Goal: Information Seeking & Learning: Learn about a topic

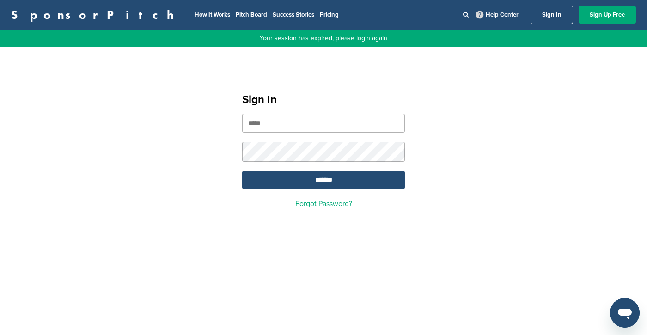
type input "**********"
click at [298, 183] on input "*******" at bounding box center [323, 180] width 163 height 18
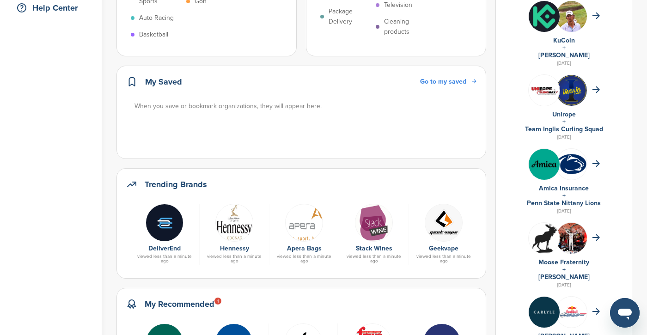
scroll to position [225, 0]
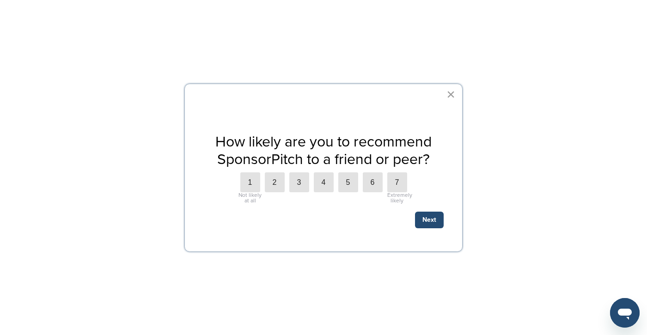
click at [449, 97] on button "×" at bounding box center [450, 94] width 9 height 15
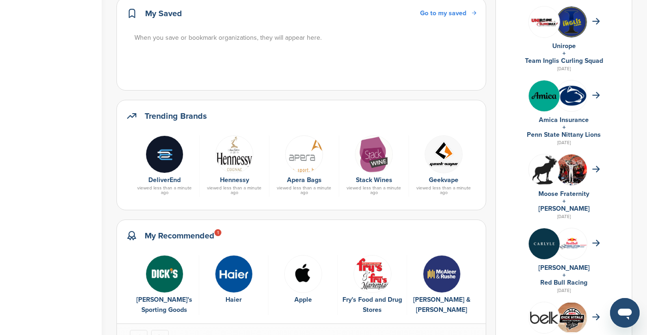
scroll to position [295, 0]
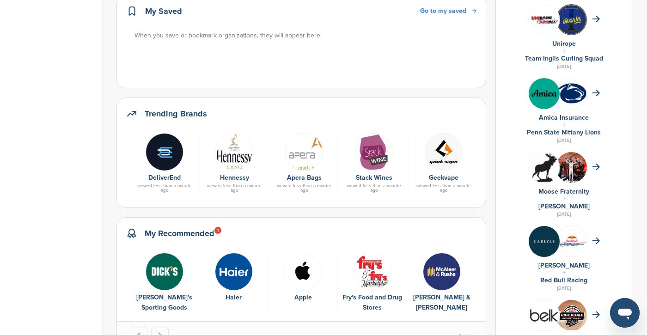
click at [361, 253] on img "4 of 8" at bounding box center [373, 272] width 38 height 38
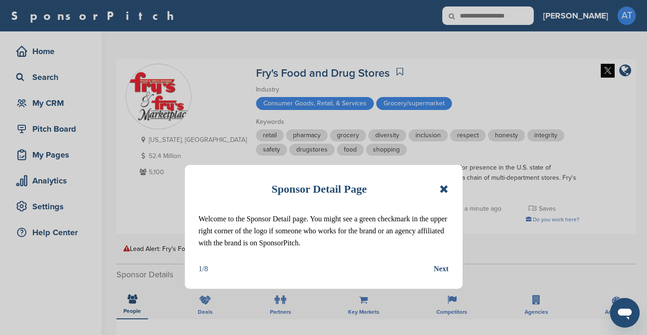
click at [447, 187] on icon at bounding box center [443, 188] width 9 height 11
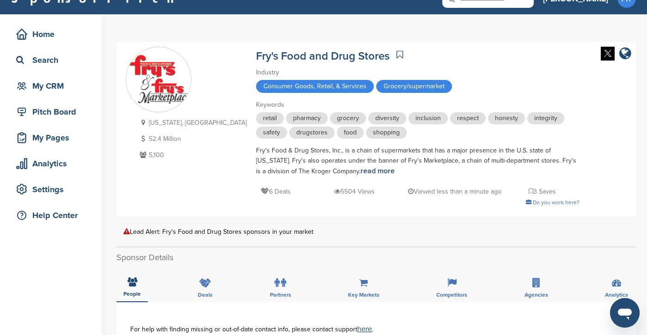
scroll to position [18, 0]
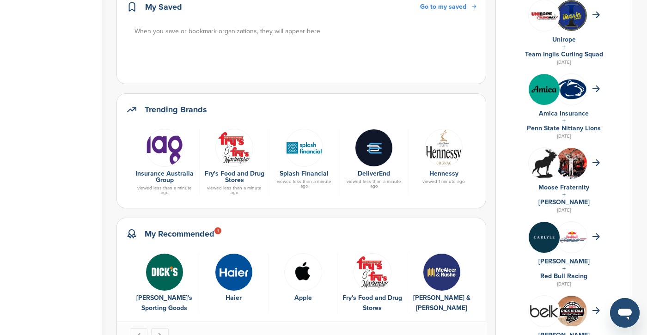
scroll to position [305, 0]
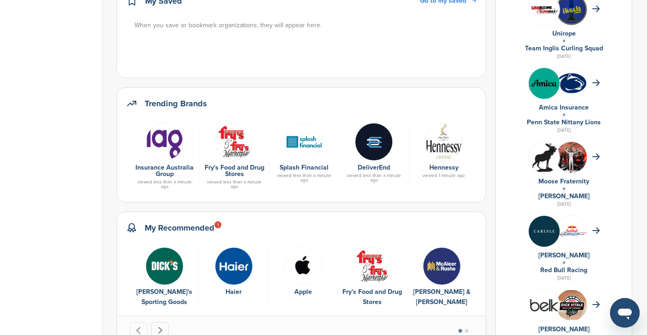
click at [161, 327] on icon "Next slide" at bounding box center [160, 331] width 8 height 8
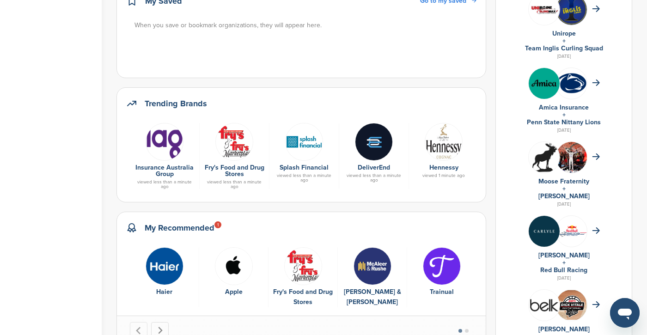
click at [162, 327] on icon "Next slide" at bounding box center [160, 331] width 8 height 8
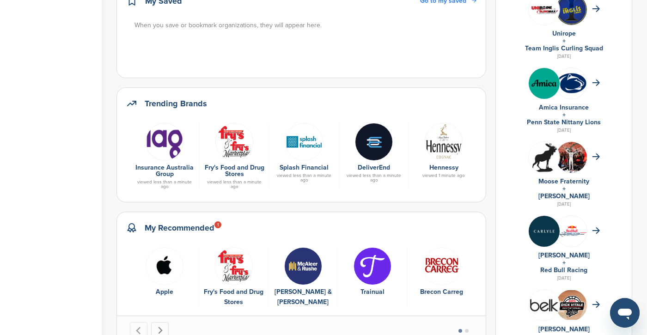
click at [162, 327] on icon "Next slide" at bounding box center [160, 331] width 8 height 8
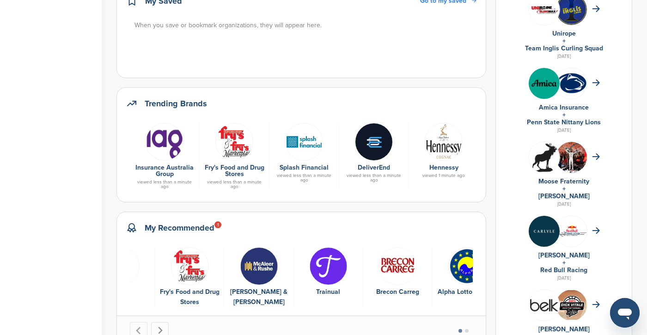
click at [162, 327] on icon "Next slide" at bounding box center [160, 331] width 8 height 8
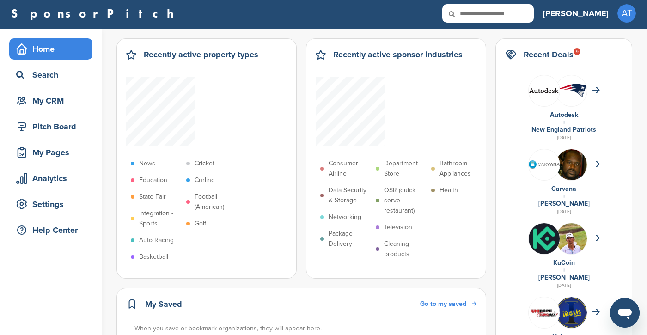
scroll to position [3, 0]
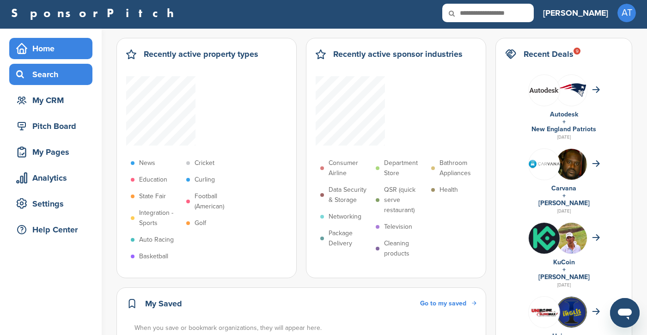
click at [56, 77] on div "Search" at bounding box center [53, 74] width 79 height 17
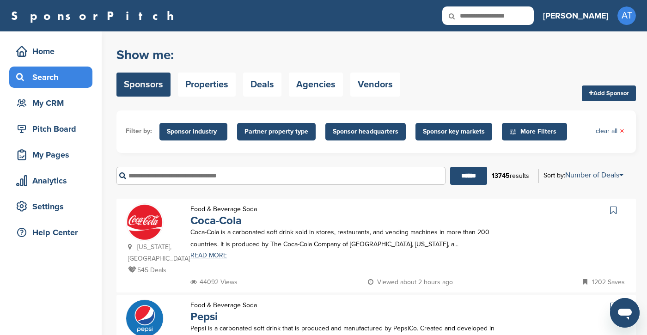
click at [277, 132] on span "Partner property type" at bounding box center [276, 132] width 64 height 10
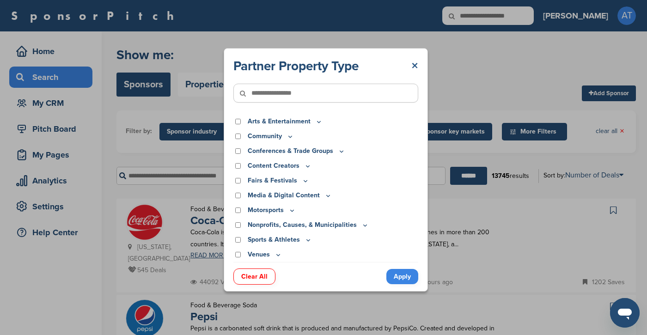
click at [415, 63] on link "×" at bounding box center [414, 66] width 7 height 17
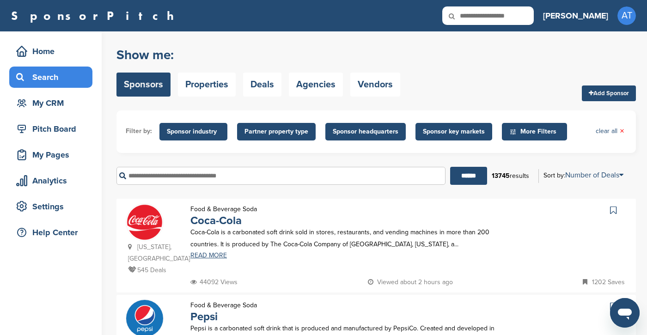
click at [205, 132] on span "Sponsor industry" at bounding box center [193, 132] width 53 height 10
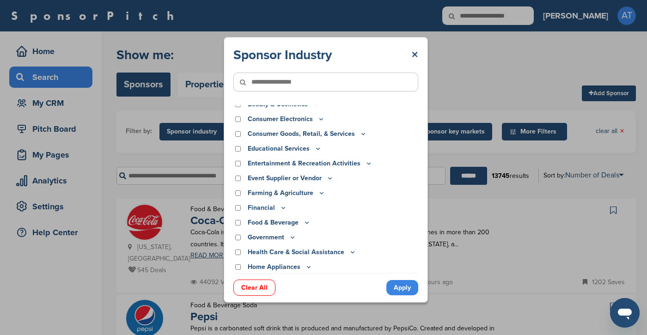
scroll to position [35, 0]
click at [260, 223] on p "Food & Beverage" at bounding box center [279, 223] width 63 height 10
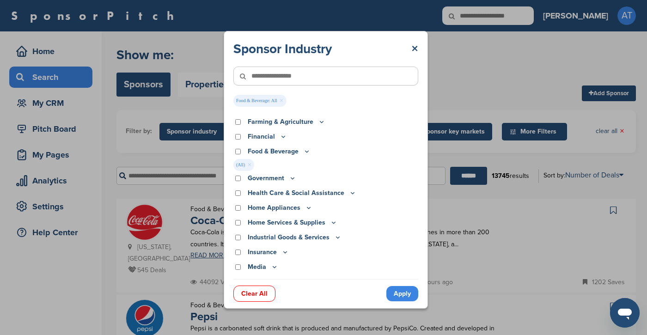
scroll to position [115, 0]
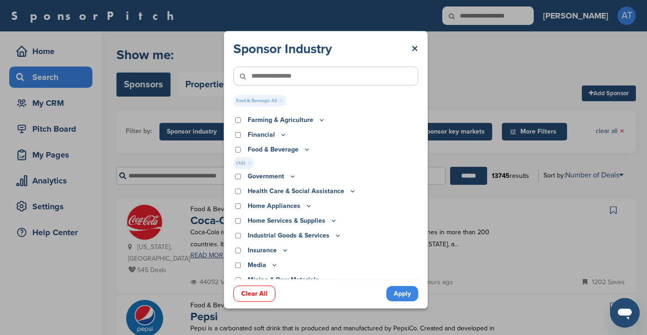
click at [305, 150] on icon at bounding box center [306, 149] width 3 height 1
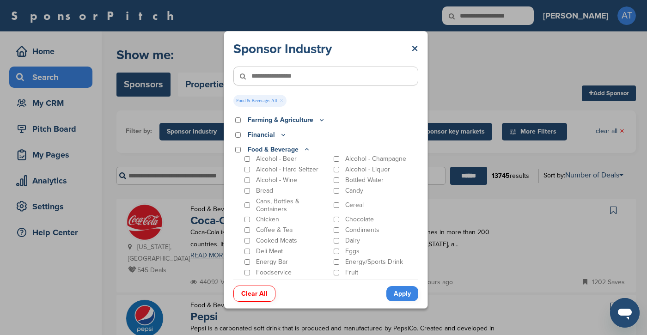
click at [303, 151] on icon at bounding box center [306, 150] width 7 height 8
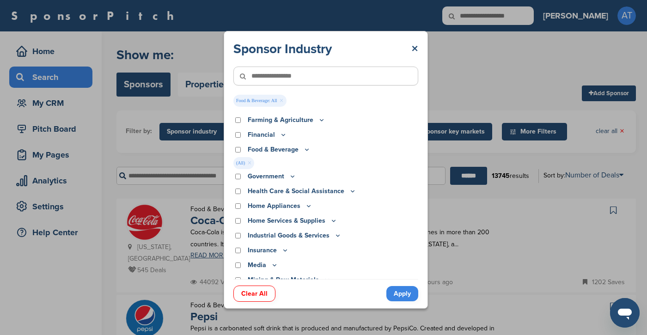
click at [397, 293] on link "Apply" at bounding box center [402, 293] width 32 height 15
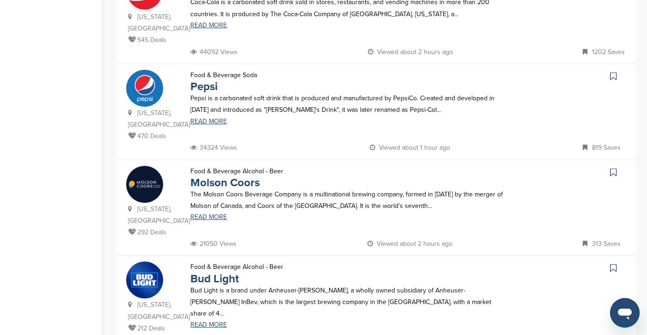
scroll to position [251, 0]
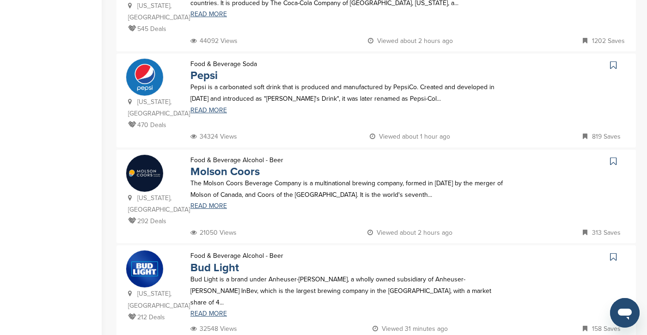
click at [259, 202] on div "Food & Beverage Alcohol - Beer Molson Coors The Molson Coors Beverage Company i…" at bounding box center [348, 190] width 334 height 73
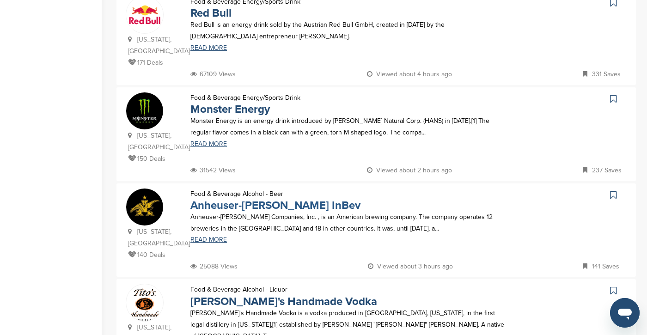
scroll to position [825, 0]
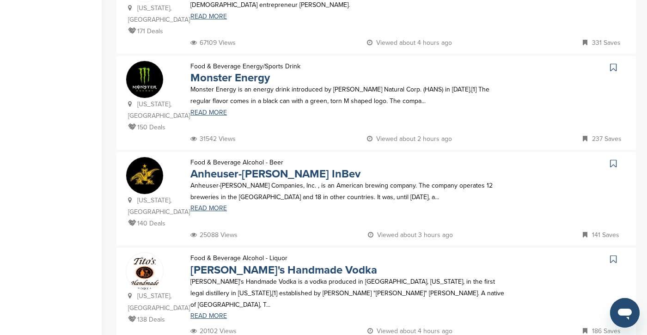
click at [148, 253] on img at bounding box center [144, 275] width 37 height 44
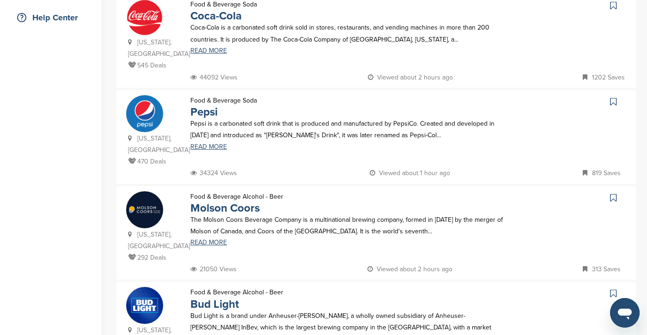
scroll to position [215, 0]
click at [290, 214] on p "The Molson Coors Beverage Company is a multinational brewing company, formed in…" at bounding box center [348, 225] width 316 height 23
click at [215, 239] on link "READ MORE" at bounding box center [348, 242] width 316 height 6
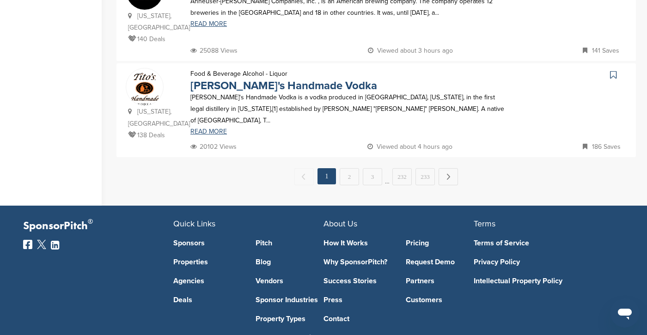
scroll to position [1009, 0]
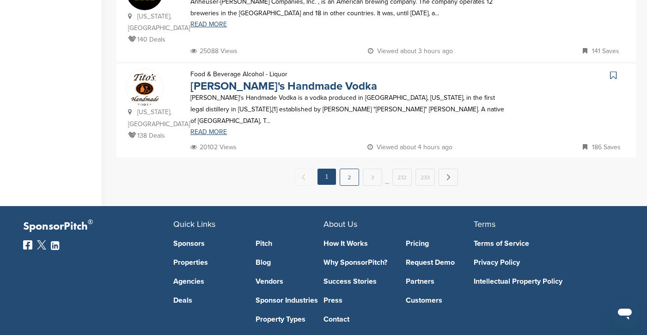
click at [347, 169] on link "2" at bounding box center [349, 177] width 19 height 17
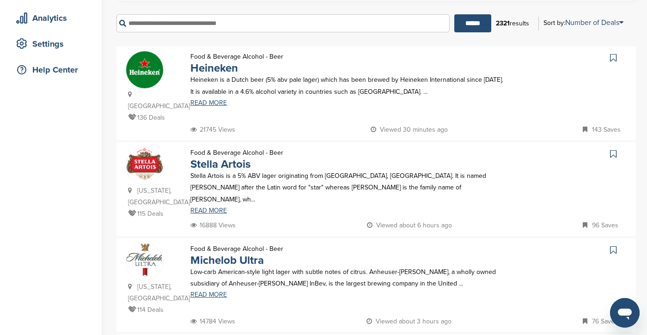
scroll to position [166, 0]
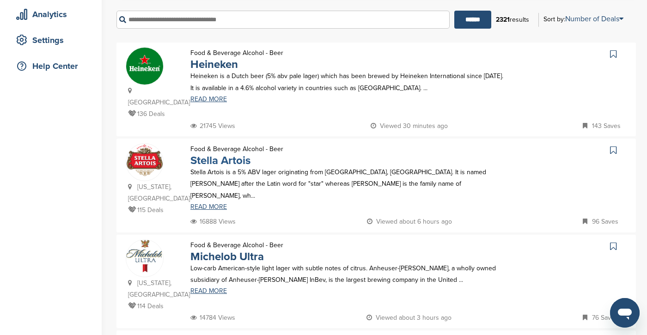
click at [229, 154] on link "Stella Artois" at bounding box center [220, 160] width 60 height 13
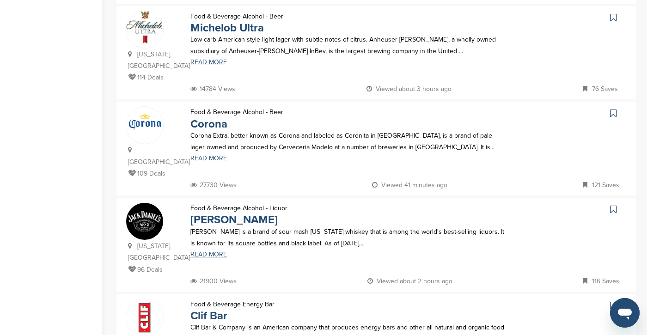
scroll to position [398, 0]
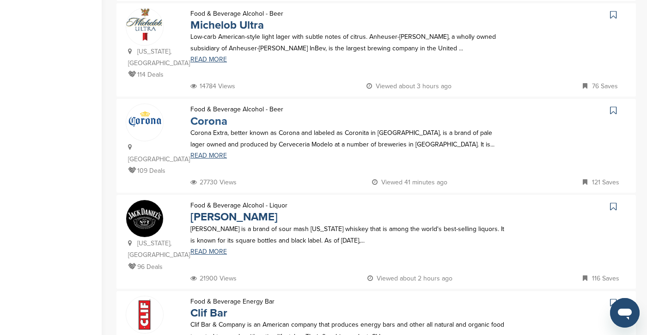
click at [209, 115] on link "Corona" at bounding box center [208, 121] width 37 height 13
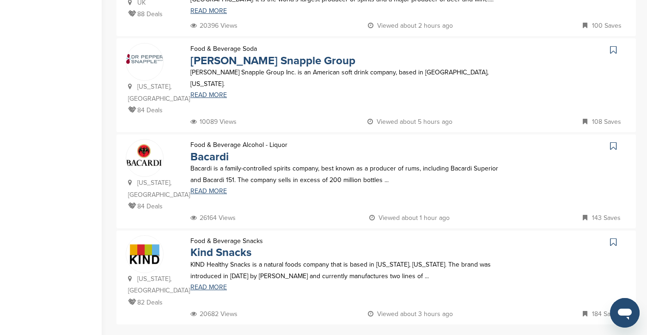
scroll to position [850, 0]
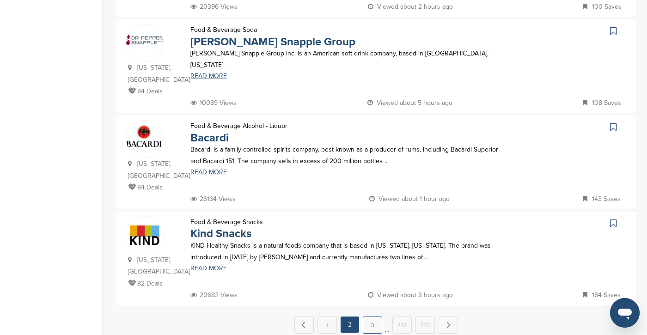
click at [378, 317] on link "3" at bounding box center [372, 325] width 19 height 17
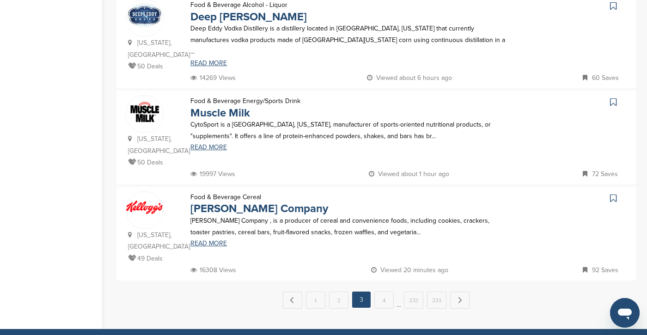
scroll to position [877, 0]
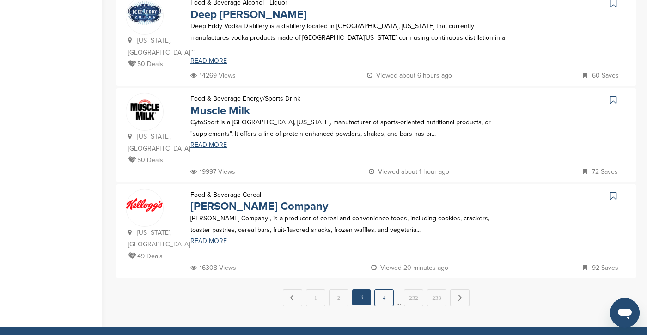
click at [388, 289] on link "4" at bounding box center [383, 297] width 19 height 17
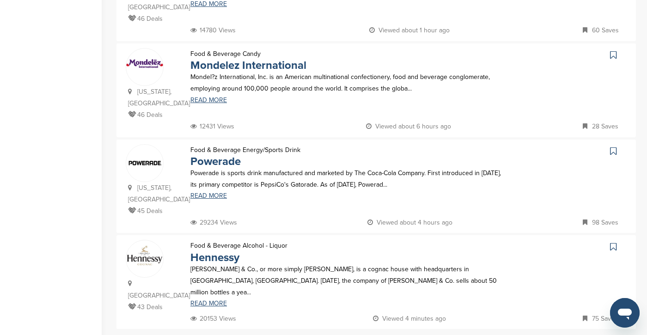
scroll to position [839, 0]
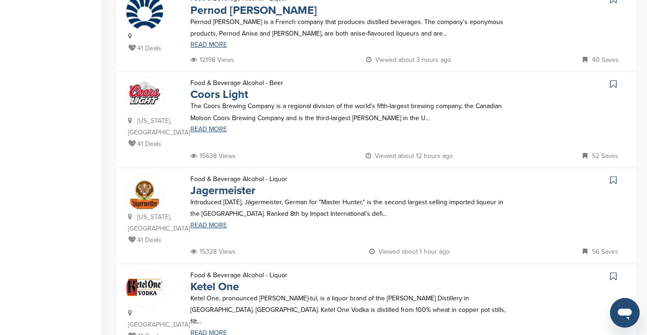
scroll to position [512, 0]
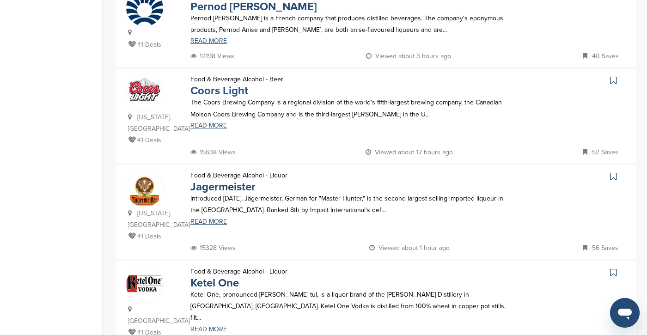
click at [216, 91] on link "Coors Light" at bounding box center [219, 90] width 58 height 13
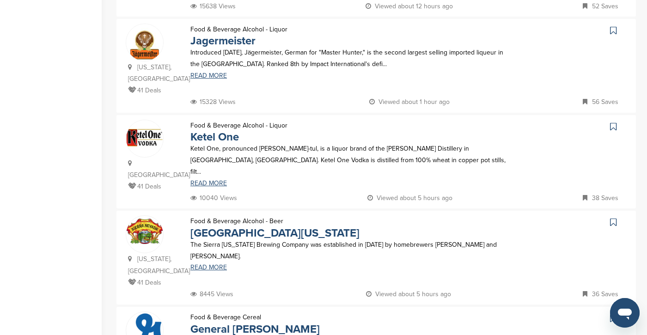
scroll to position [669, 0]
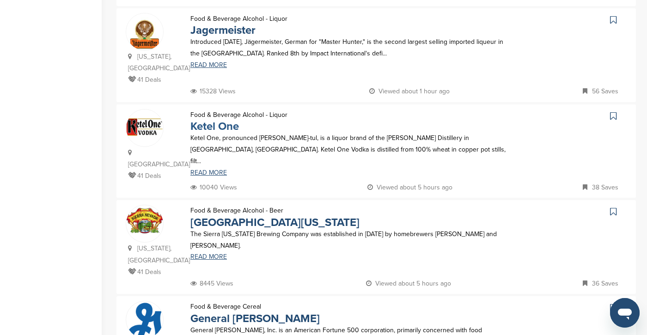
click at [216, 120] on link "Ketel One" at bounding box center [214, 126] width 49 height 13
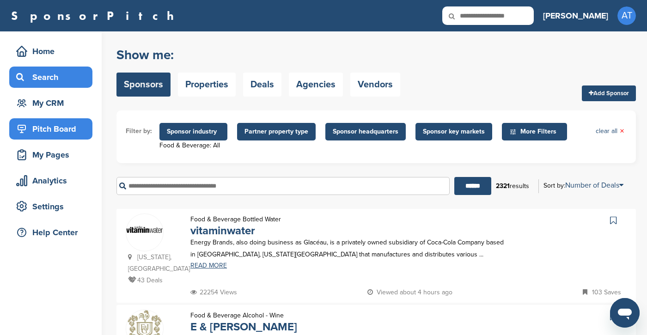
scroll to position [0, 0]
click at [64, 130] on div "Pitch Board" at bounding box center [53, 129] width 79 height 17
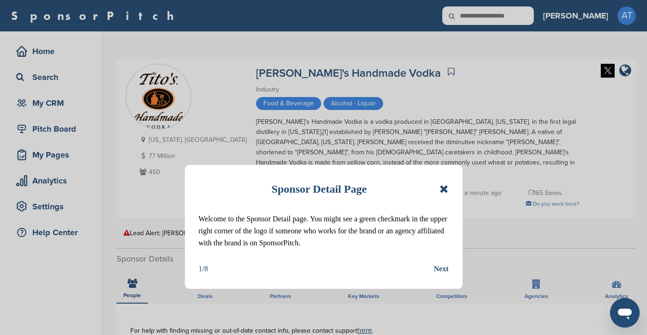
click at [446, 186] on icon at bounding box center [443, 188] width 9 height 11
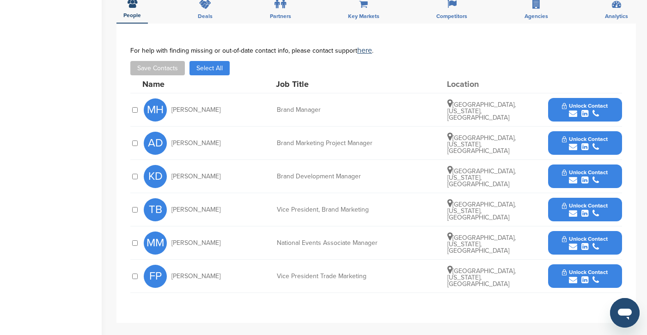
scroll to position [281, 0]
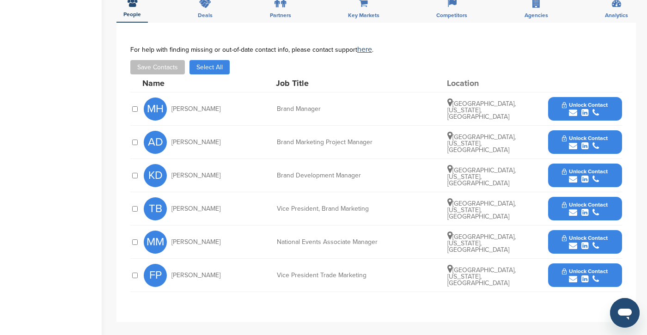
click at [573, 242] on icon "submit" at bounding box center [573, 246] width 8 height 8
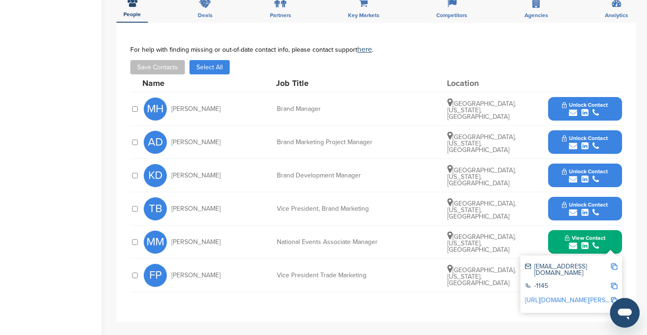
click at [615, 263] on img at bounding box center [614, 266] width 6 height 6
click at [384, 289] on div "**********" at bounding box center [376, 172] width 492 height 253
click at [105, 146] on div "Home Search My CRM Pitch Board My Pages Analytics Settings Help Center Sponsor …" at bounding box center [323, 115] width 647 height 731
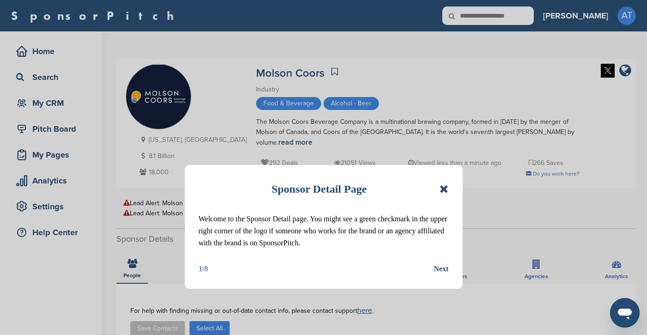
click at [447, 190] on icon at bounding box center [443, 188] width 9 height 11
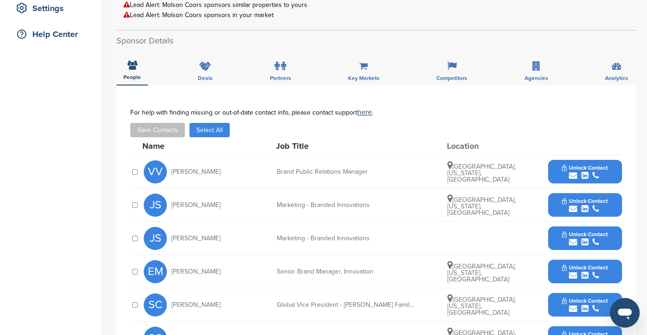
scroll to position [192, 0]
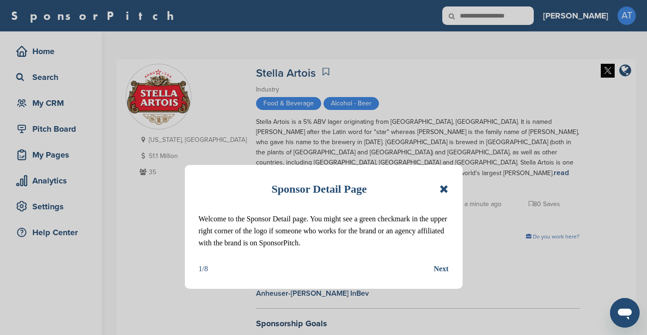
click at [446, 185] on icon at bounding box center [443, 188] width 9 height 11
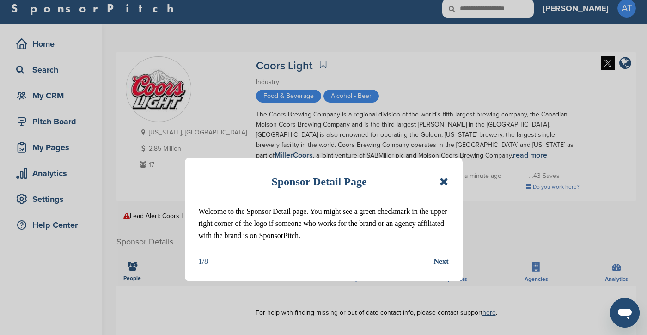
scroll to position [7, 0]
click at [449, 174] on div "Sponsor Detail Page Welcome to the Sponsor Detail page. You might see a green c…" at bounding box center [324, 220] width 278 height 124
click at [446, 177] on icon at bounding box center [443, 181] width 9 height 11
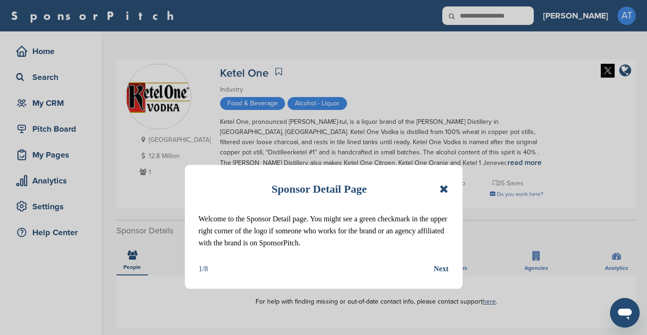
click at [444, 192] on icon at bounding box center [443, 188] width 9 height 11
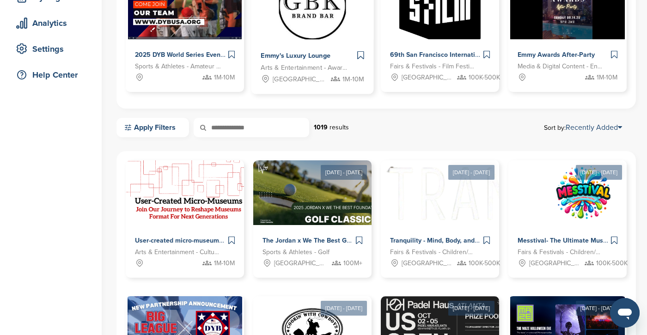
scroll to position [159, 0]
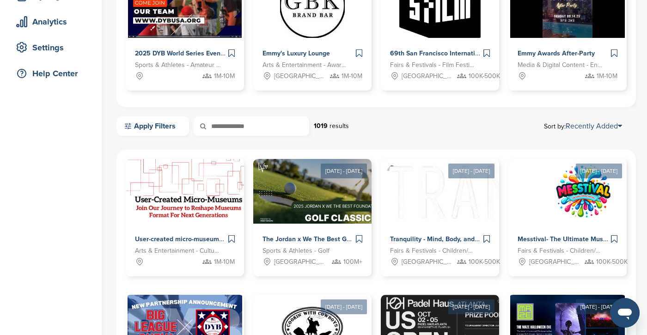
click at [103, 216] on div "Home Search My CRM Pitch Board My Pages Analytics Settings Help Center Welcome …" at bounding box center [323, 243] width 647 height 743
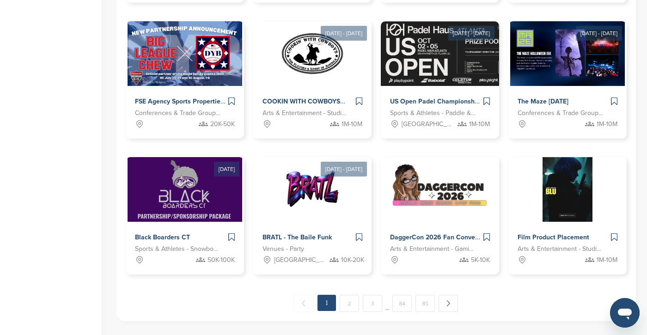
scroll to position [433, 0]
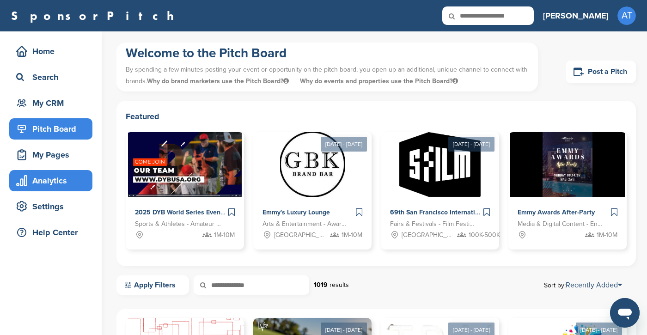
scroll to position [0, 0]
click at [58, 144] on div "Home Search My CRM Pitch Board My Pages Analytics Settings Help Center" at bounding box center [51, 144] width 102 height 226
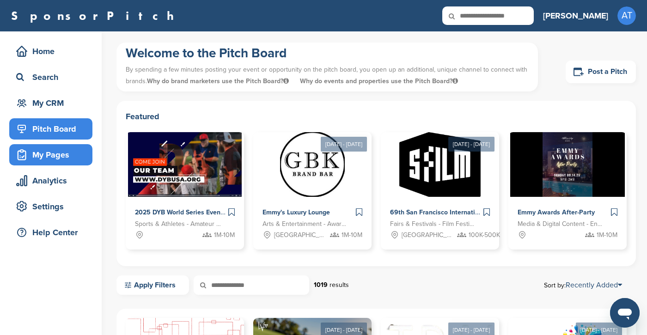
click at [55, 151] on div "My Pages" at bounding box center [53, 154] width 79 height 17
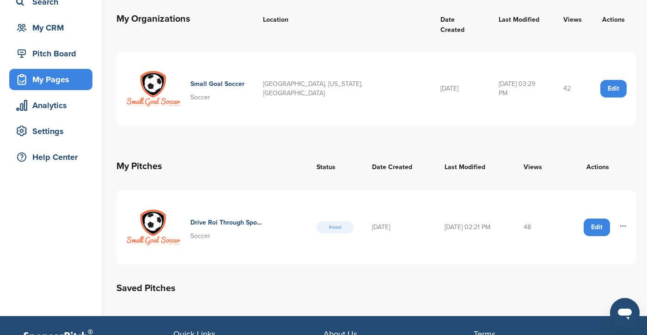
scroll to position [81, 0]
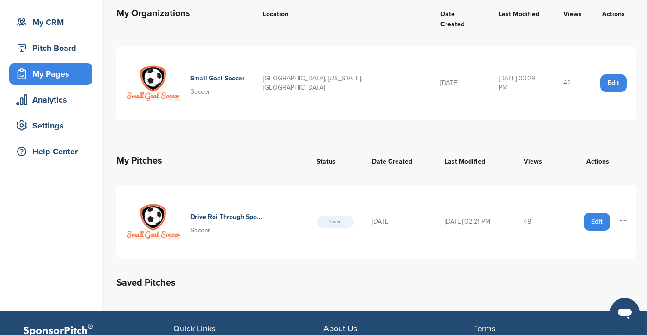
click at [221, 212] on h4 "Drive Roi Through Sports: A Strategic Investment Opportunity" at bounding box center [226, 217] width 72 height 10
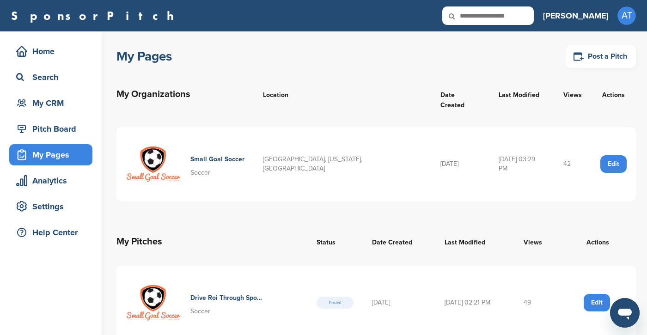
scroll to position [81, 0]
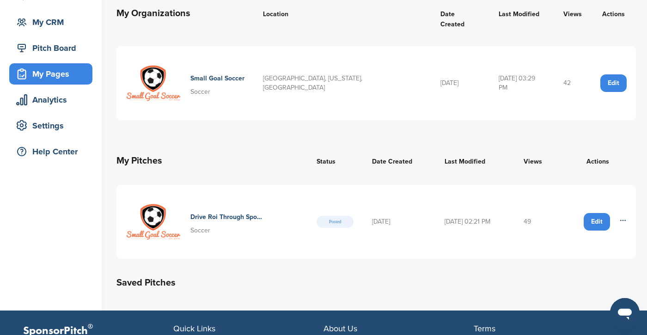
click at [255, 144] on th "My Pitches" at bounding box center [211, 160] width 191 height 33
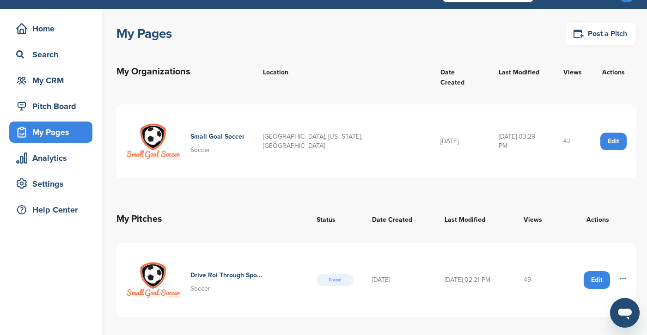
scroll to position [23, 0]
